Goal: Transaction & Acquisition: Purchase product/service

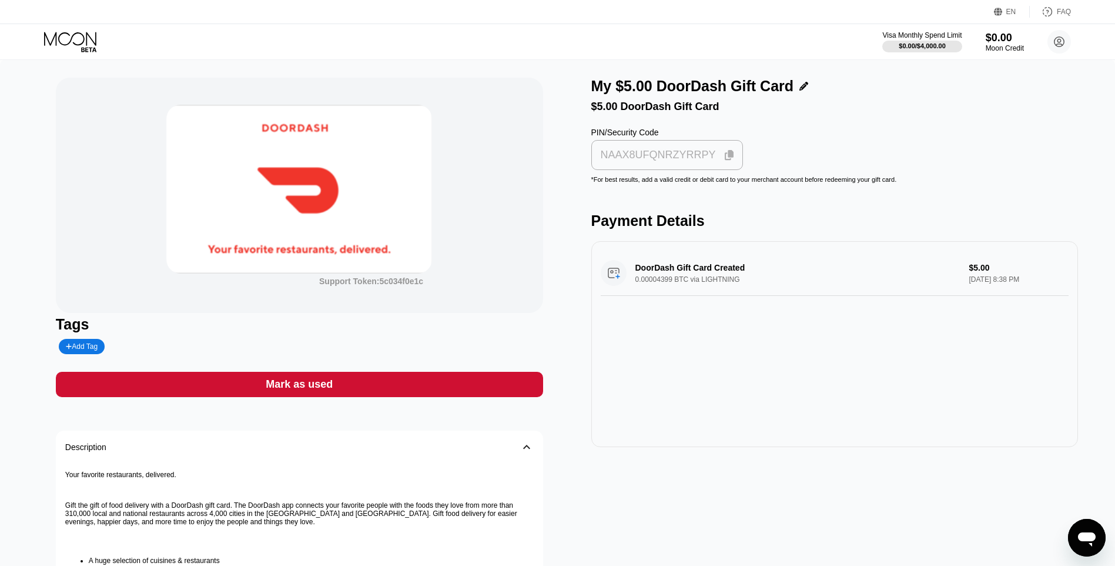
click at [702, 156] on div "NAAX8UFQNRZYRRPY" at bounding box center [658, 155] width 115 height 14
click at [174, 373] on div "Support Token: 5c034f0e1c Tags Add Tag Mark as used Description 󰅀 Your favorite…" at bounding box center [299, 407] width 487 height 658
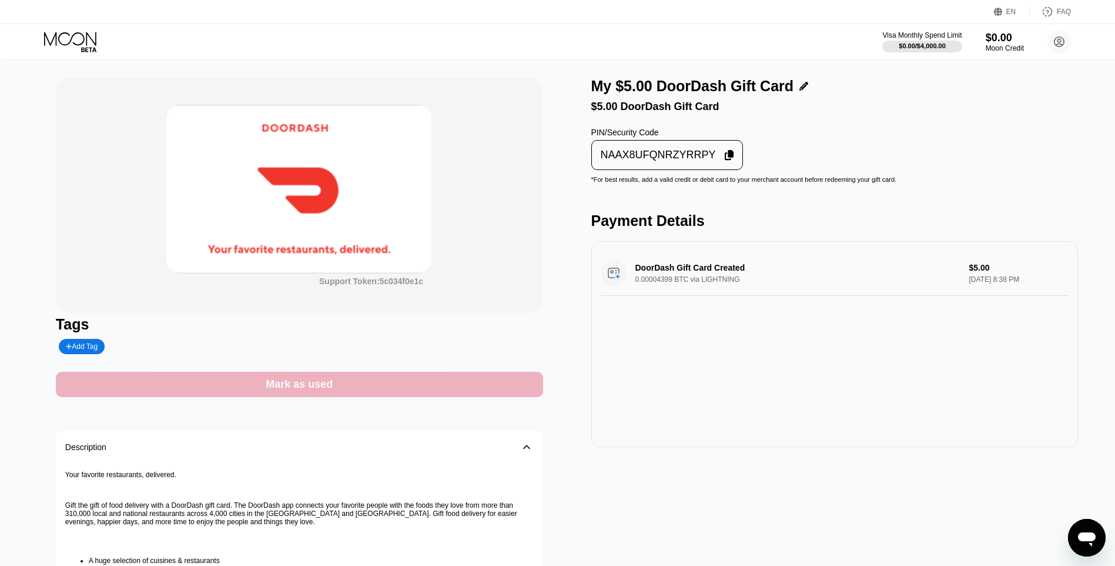
drag, startPoint x: 270, startPoint y: 384, endPoint x: 277, endPoint y: 384, distance: 7.7
click at [277, 384] on div "Mark as used" at bounding box center [299, 384] width 67 height 14
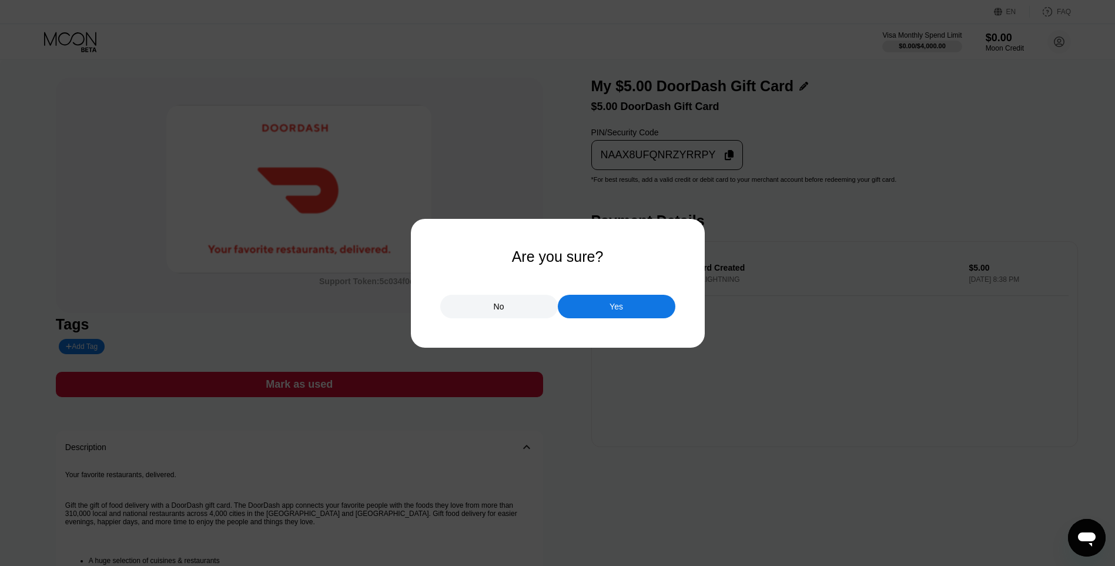
drag, startPoint x: 603, startPoint y: 328, endPoint x: 601, endPoint y: 322, distance: 6.6
click at [601, 323] on div at bounding box center [562, 283] width 1124 height 566
click at [602, 313] on div "Yes" at bounding box center [617, 307] width 118 height 24
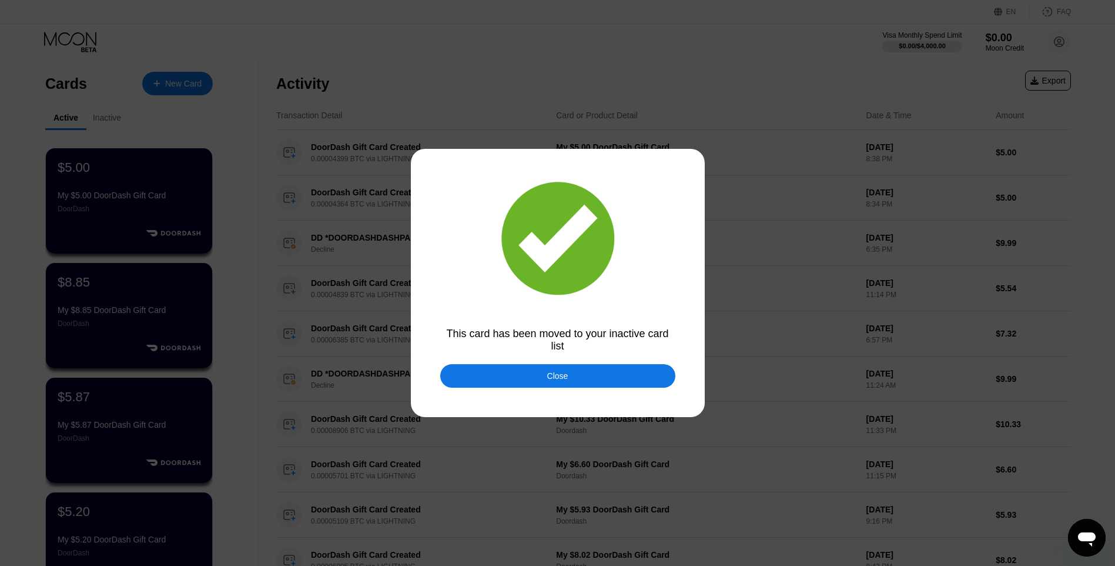
drag, startPoint x: 664, startPoint y: 386, endPoint x: 496, endPoint y: 278, distance: 199.6
click at [663, 382] on div "Close" at bounding box center [557, 376] width 235 height 24
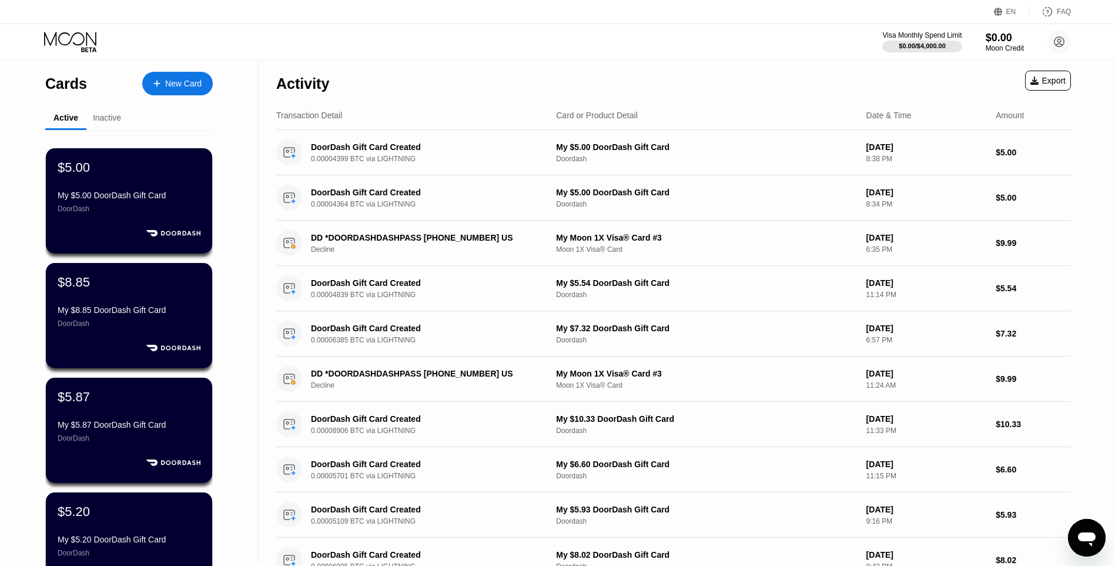
click at [178, 82] on div "New Card" at bounding box center [183, 84] width 36 height 10
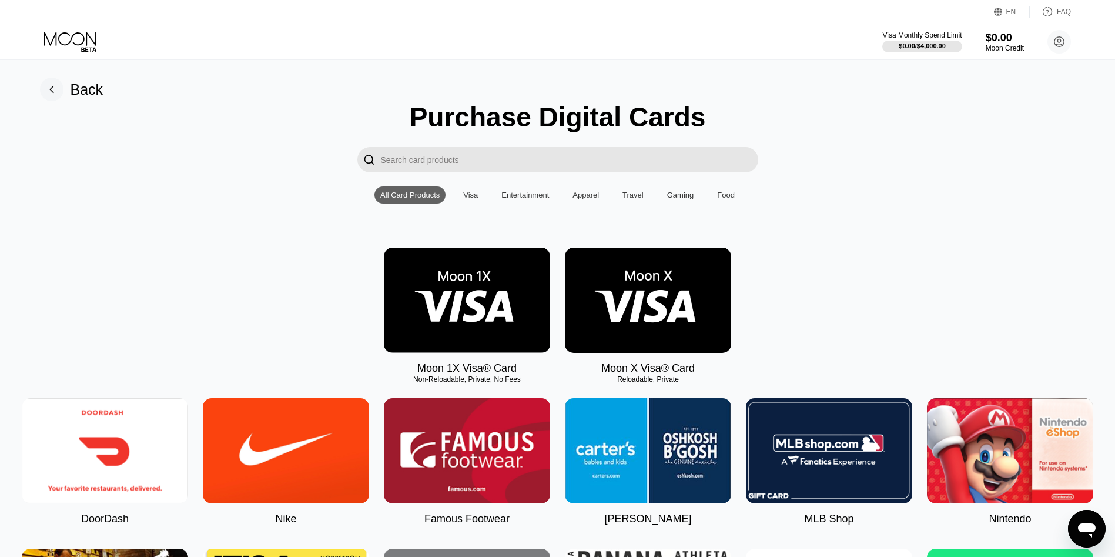
click at [131, 461] on img at bounding box center [105, 450] width 166 height 105
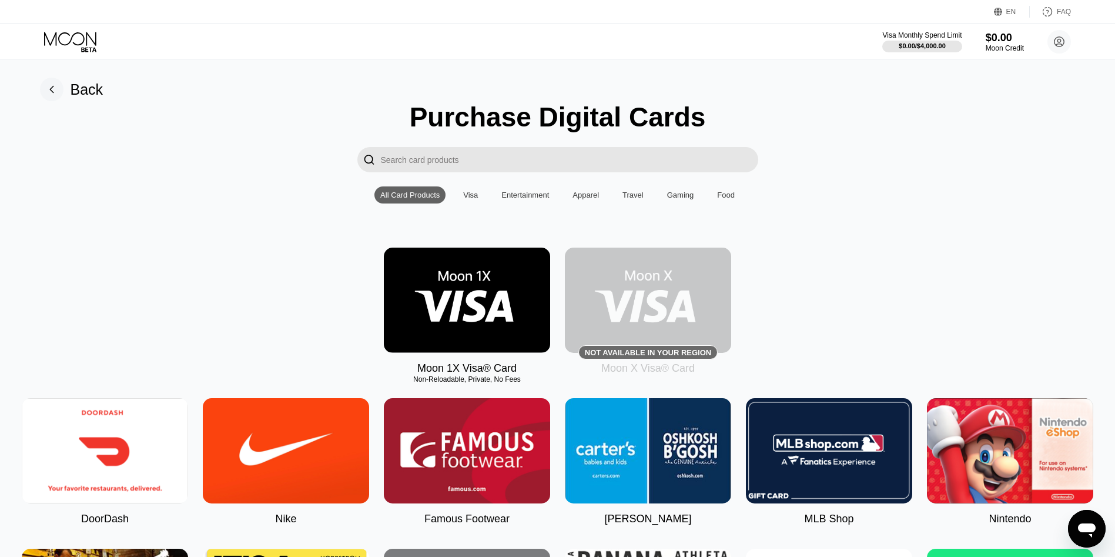
type input "0"
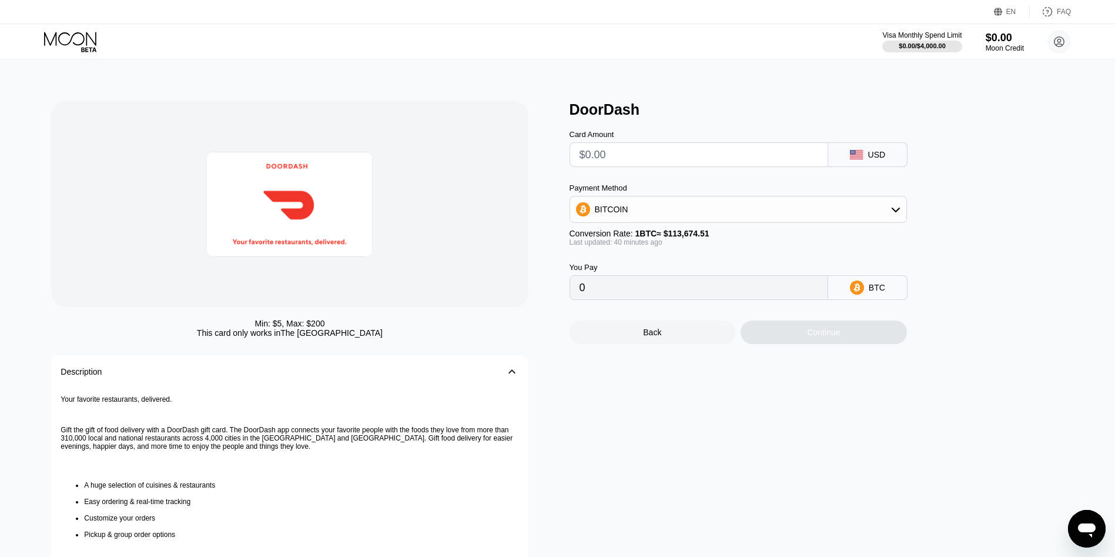
click at [619, 152] on input "text" at bounding box center [699, 155] width 239 height 24
click at [682, 166] on input "text" at bounding box center [699, 155] width 239 height 24
type input "$5.56"
type input "0.00004899"
type input "$5.56"
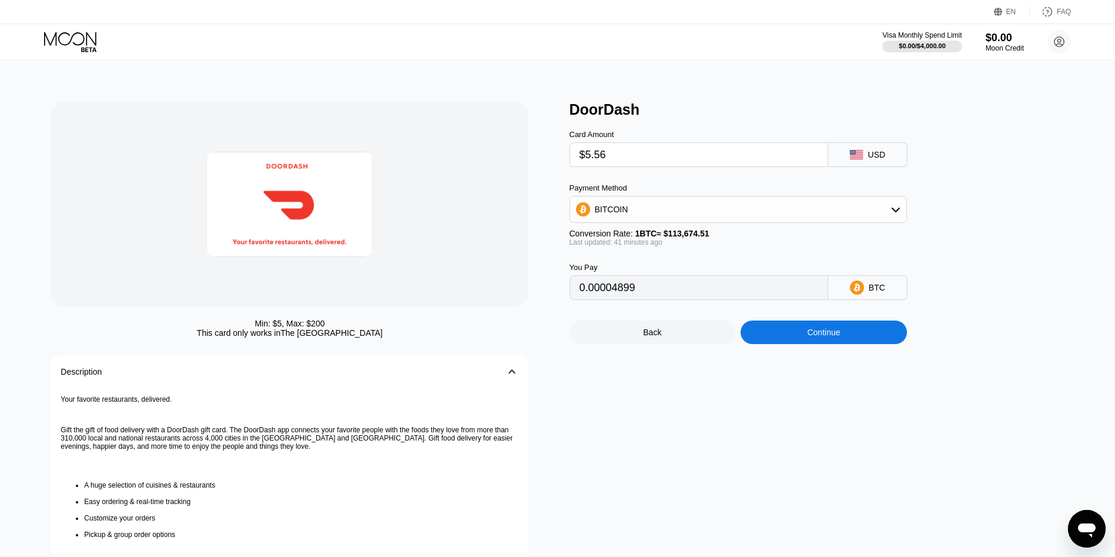
click at [826, 337] on div "Continue" at bounding box center [823, 331] width 33 height 9
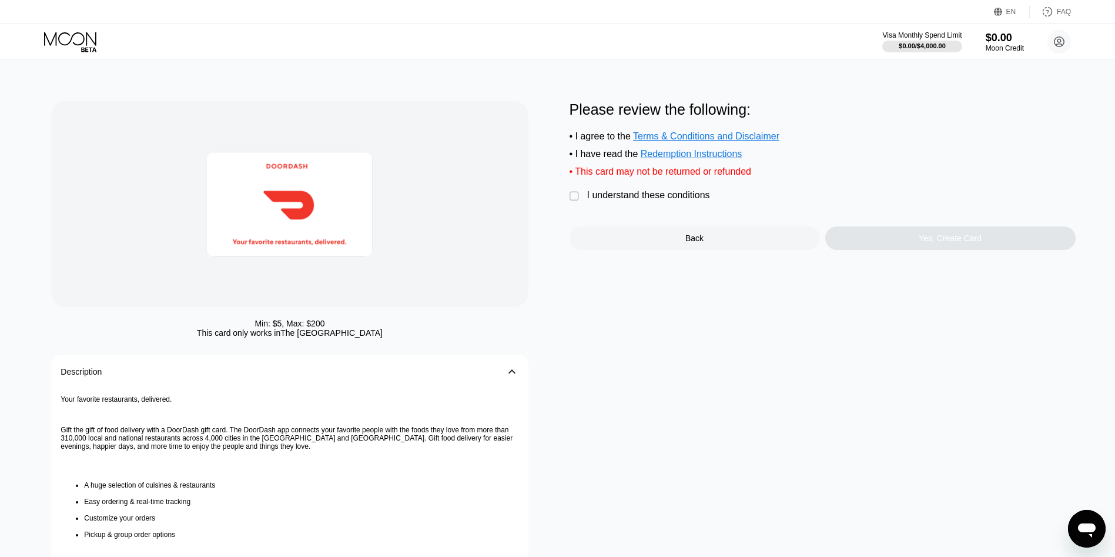
drag, startPoint x: 680, startPoint y: 216, endPoint x: 694, endPoint y: 203, distance: 19.6
click at [680, 215] on div "Please review the following: • I agree to the Terms & Conditions and Disclaimer…" at bounding box center [823, 175] width 506 height 149
drag, startPoint x: 695, startPoint y: 202, endPoint x: 769, endPoint y: 207, distance: 74.3
click at [696, 200] on div "I understand these conditions" at bounding box center [648, 195] width 123 height 11
click at [908, 243] on div "Yes, Create Card" at bounding box center [950, 238] width 250 height 24
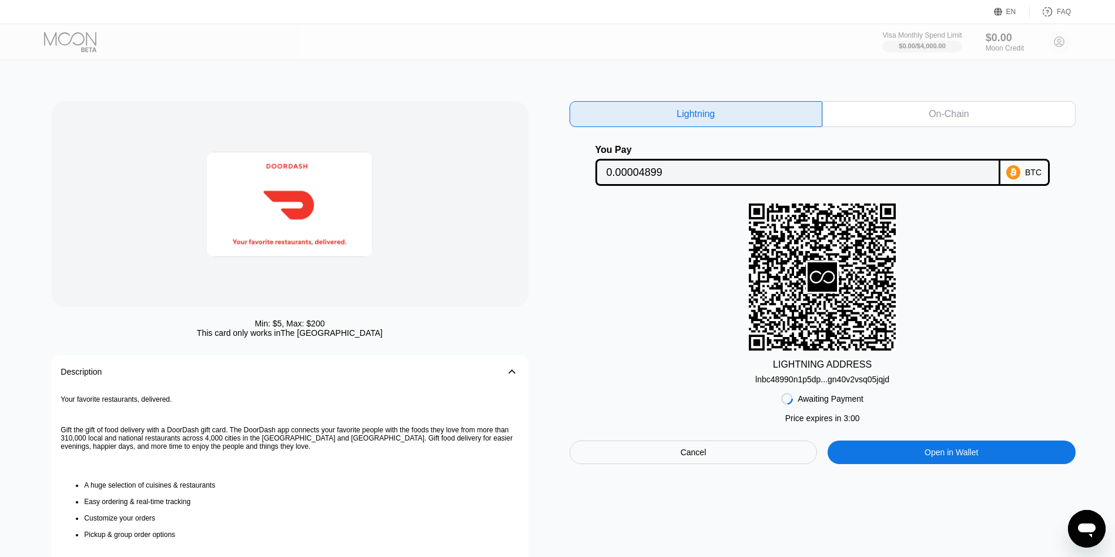
click at [823, 384] on div "lnbc48990n1p5dp...gn40v2vsq05jqjd" at bounding box center [822, 378] width 134 height 9
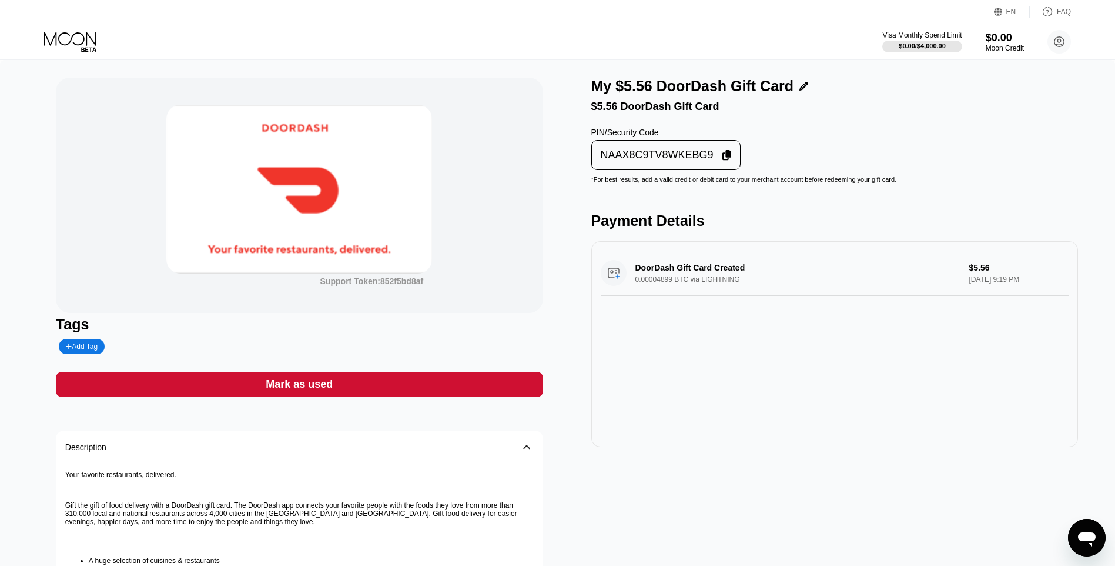
click at [624, 153] on div "NAAX8C9TV8WKEBG9" at bounding box center [666, 154] width 143 height 23
